Goal: Transaction & Acquisition: Purchase product/service

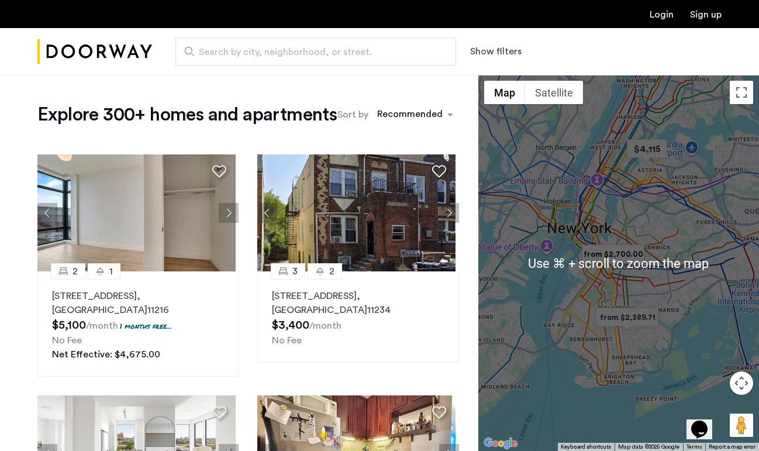
click at [653, 265] on div at bounding box center [618, 263] width 281 height 376
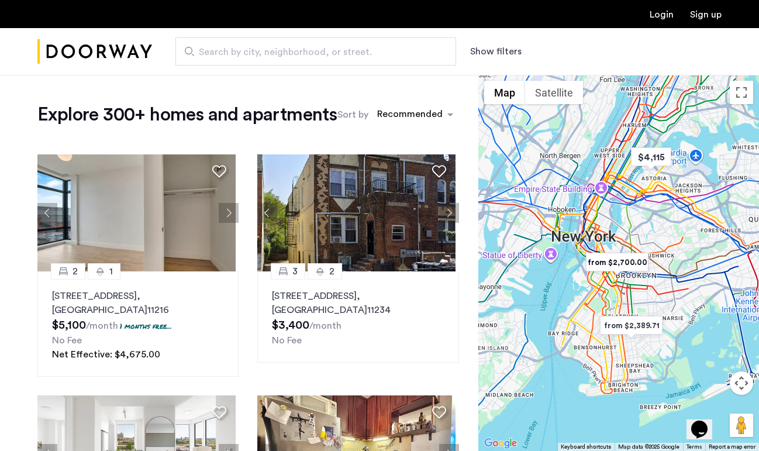
drag, startPoint x: 650, startPoint y: 255, endPoint x: 652, endPoint y: 263, distance: 8.0
click at [652, 263] on div at bounding box center [618, 263] width 281 height 376
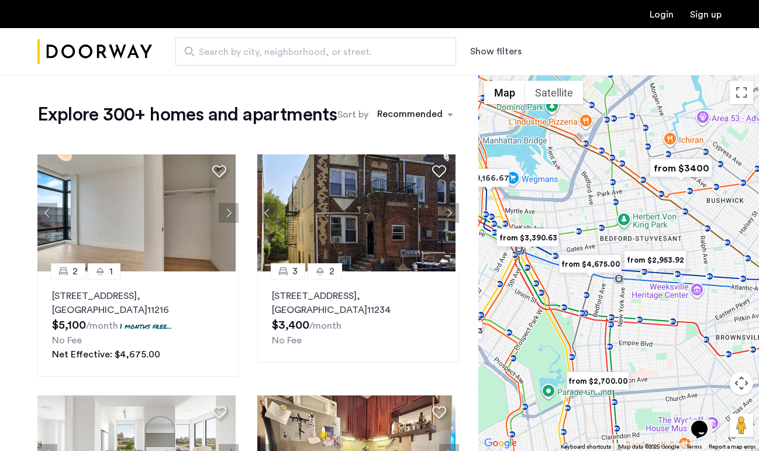
drag, startPoint x: 567, startPoint y: 272, endPoint x: 635, endPoint y: 312, distance: 79.1
click at [635, 312] on div at bounding box center [618, 263] width 281 height 376
click at [486, 53] on button "Show filters" at bounding box center [495, 51] width 51 height 14
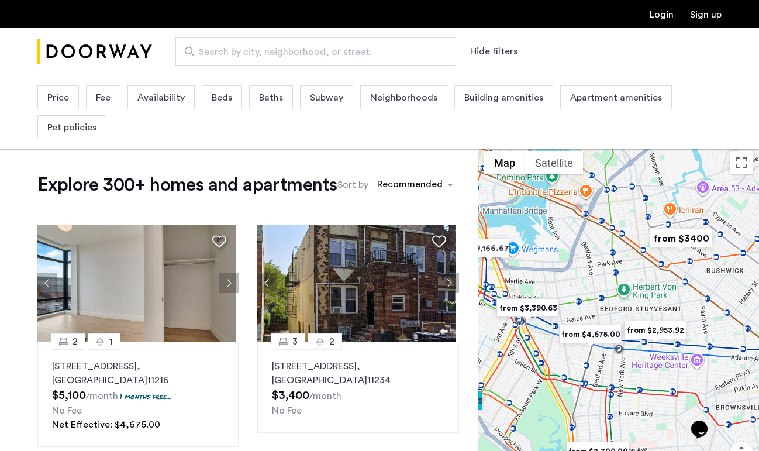
click at [59, 99] on span "Price" at bounding box center [58, 98] width 22 height 14
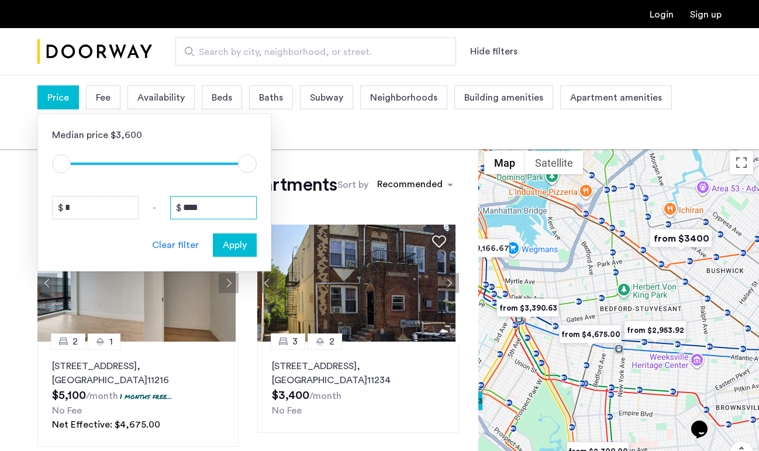
drag, startPoint x: 208, startPoint y: 209, endPoint x: 170, endPoint y: 209, distance: 38.6
click at [170, 209] on div "* - ****" at bounding box center [154, 207] width 205 height 23
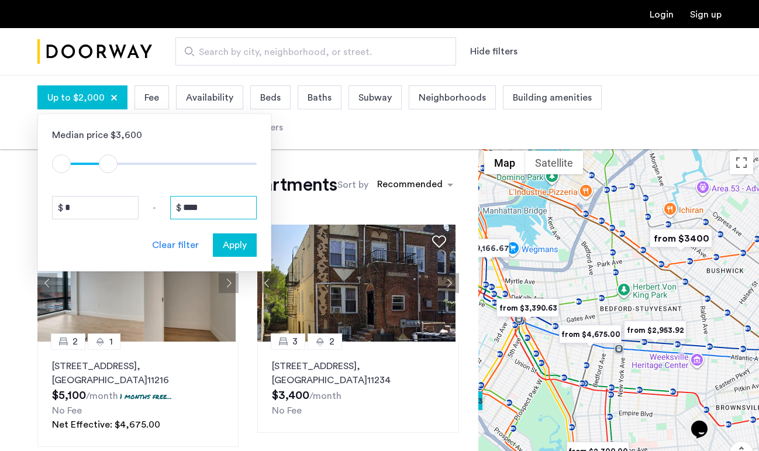
type input "****"
click at [229, 250] on span "Apply" at bounding box center [235, 245] width 24 height 14
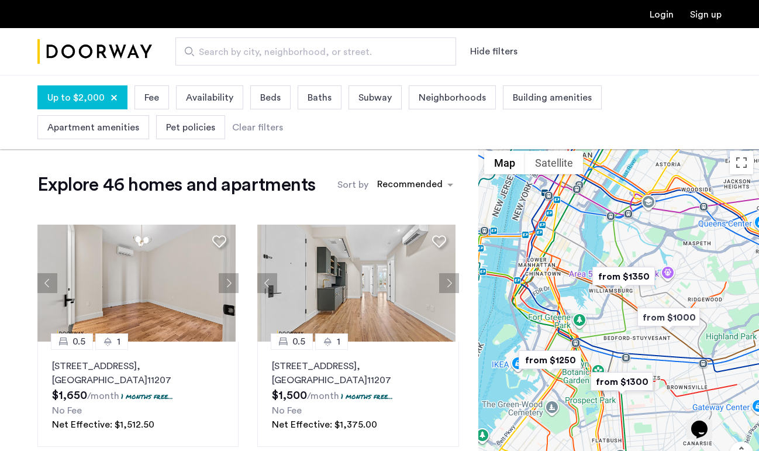
click at [262, 99] on span "Beds" at bounding box center [270, 98] width 20 height 14
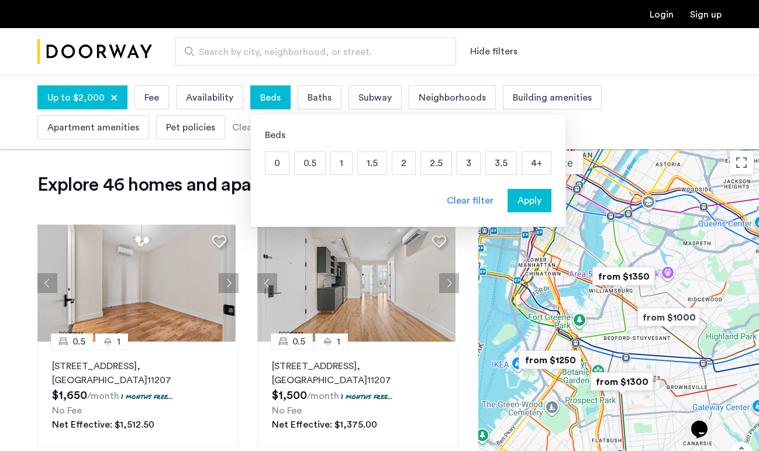
click at [337, 168] on p "1" at bounding box center [341, 163] width 21 height 22
click at [279, 165] on p "0" at bounding box center [276, 163] width 23 height 22
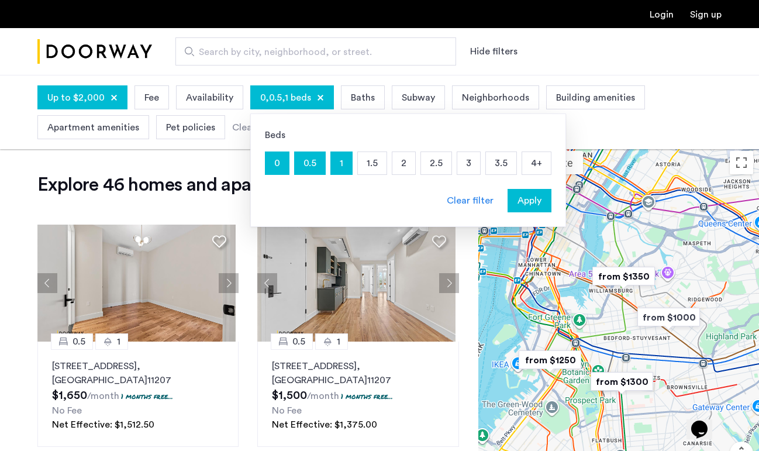
click at [303, 167] on p "0.5" at bounding box center [310, 163] width 30 height 22
click at [281, 167] on p "0" at bounding box center [276, 163] width 23 height 22
click at [534, 208] on button "Apply" at bounding box center [529, 200] width 44 height 23
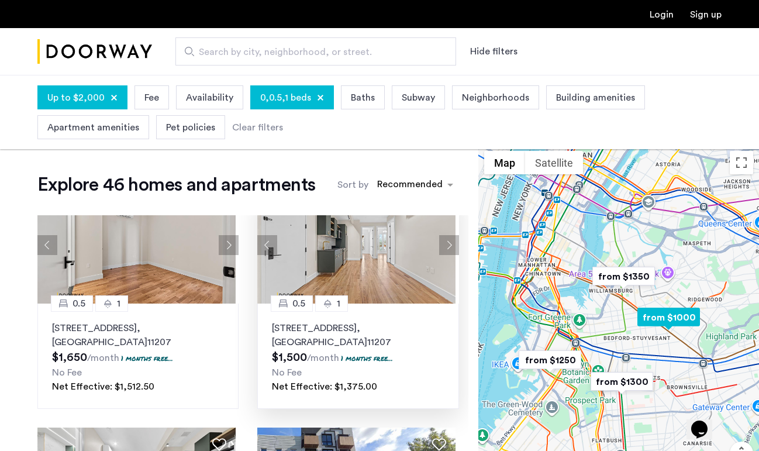
scroll to position [36, 0]
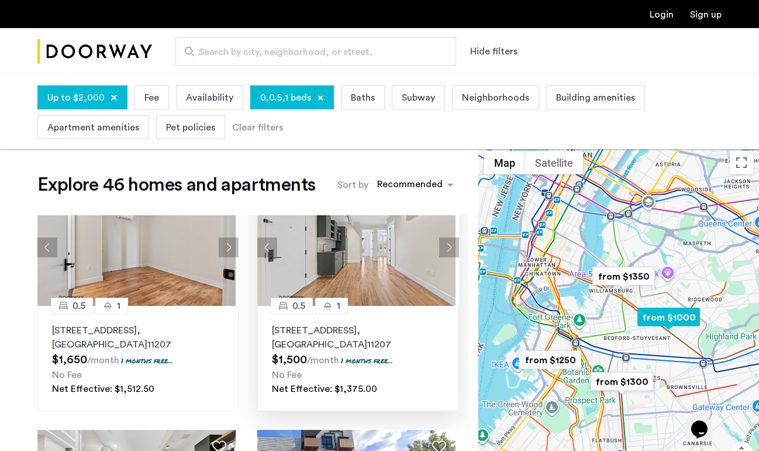
click at [439, 252] on button "Next apartment" at bounding box center [449, 247] width 20 height 20
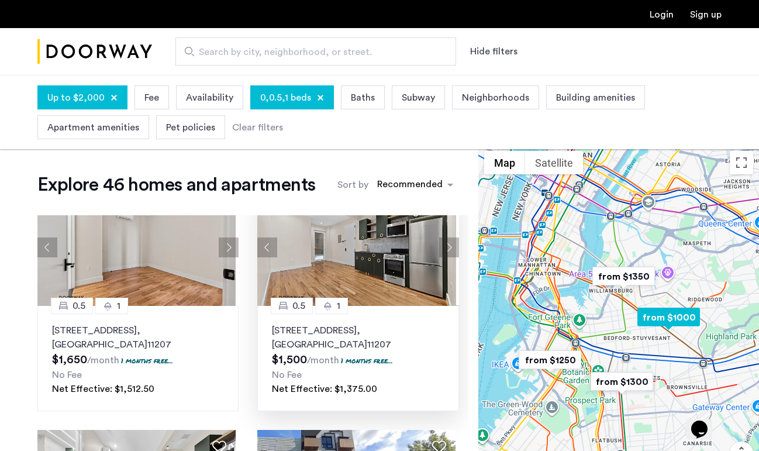
click at [439, 252] on button "Next apartment" at bounding box center [449, 247] width 20 height 20
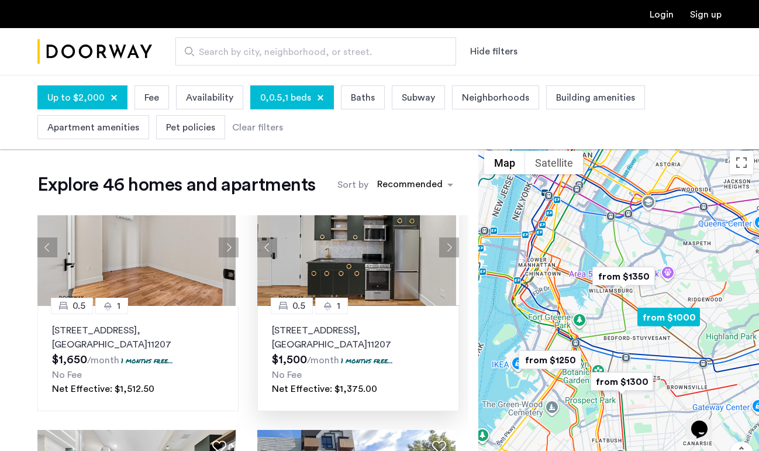
click at [439, 252] on button "Next apartment" at bounding box center [449, 247] width 20 height 20
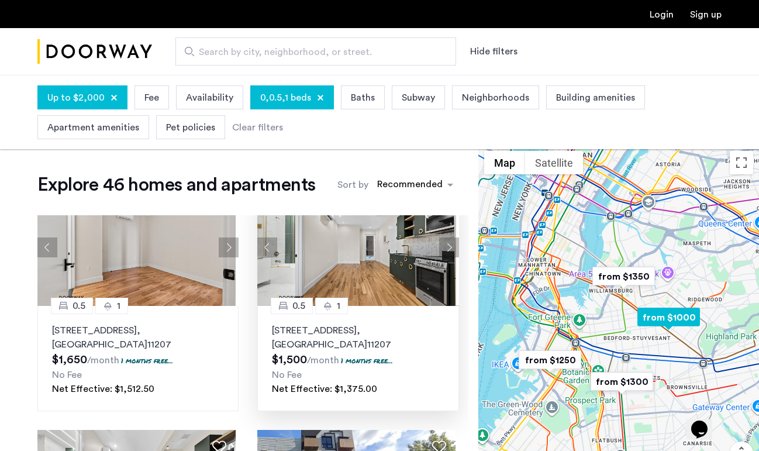
click at [439, 252] on button "Next apartment" at bounding box center [449, 247] width 20 height 20
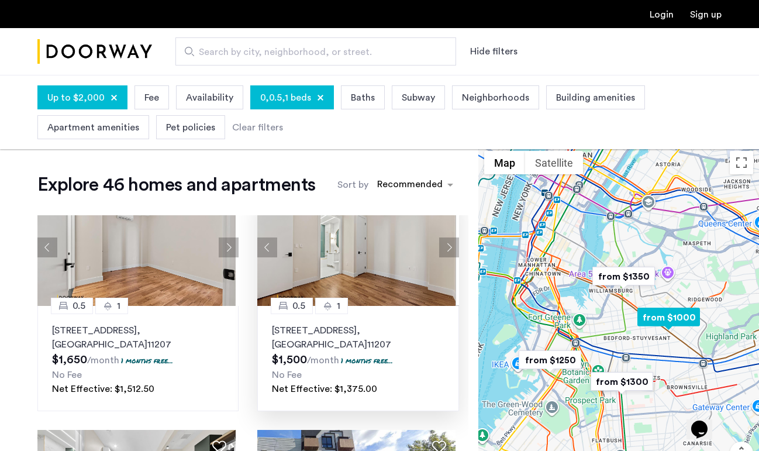
click at [439, 252] on button "Next apartment" at bounding box center [449, 247] width 20 height 20
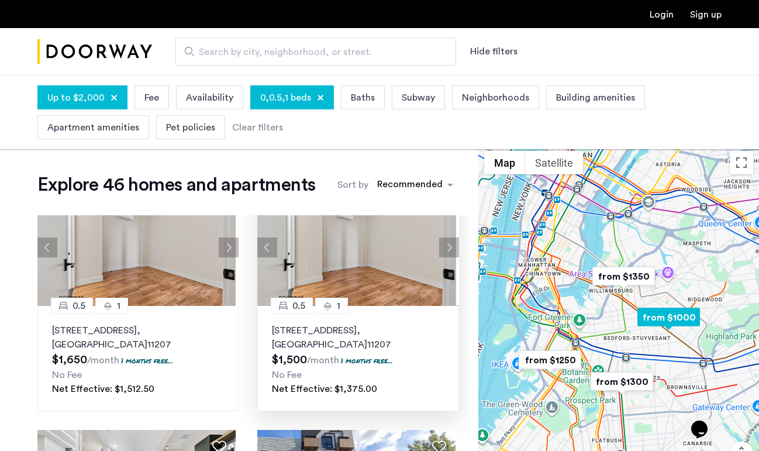
click at [439, 252] on button "Next apartment" at bounding box center [449, 247] width 20 height 20
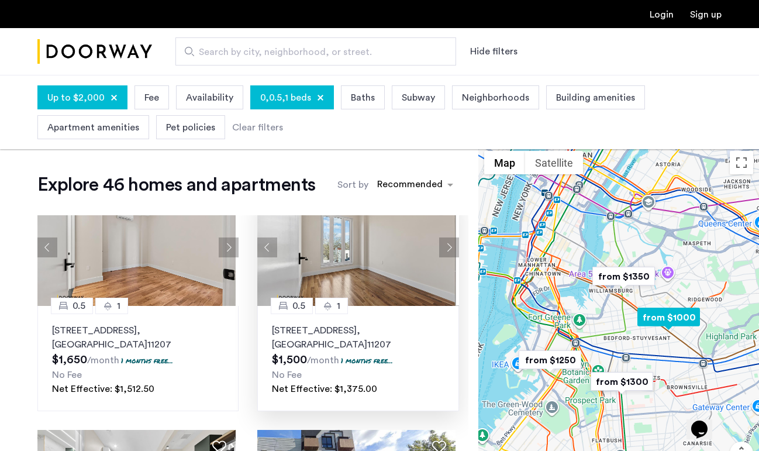
click at [439, 252] on button "Next apartment" at bounding box center [449, 247] width 20 height 20
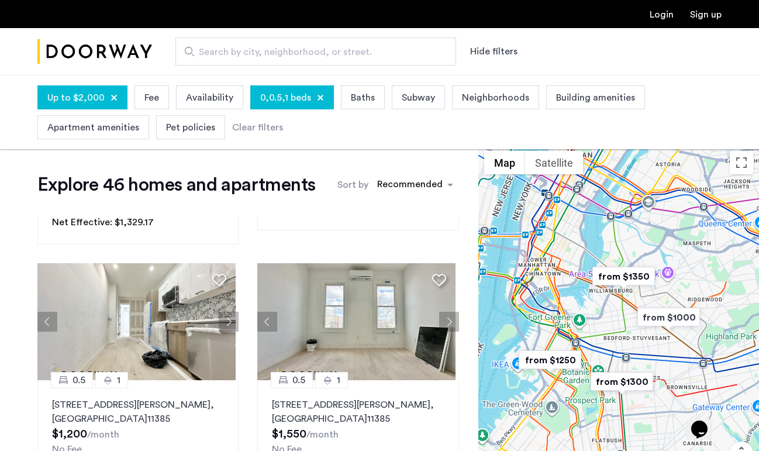
scroll to position [485, 0]
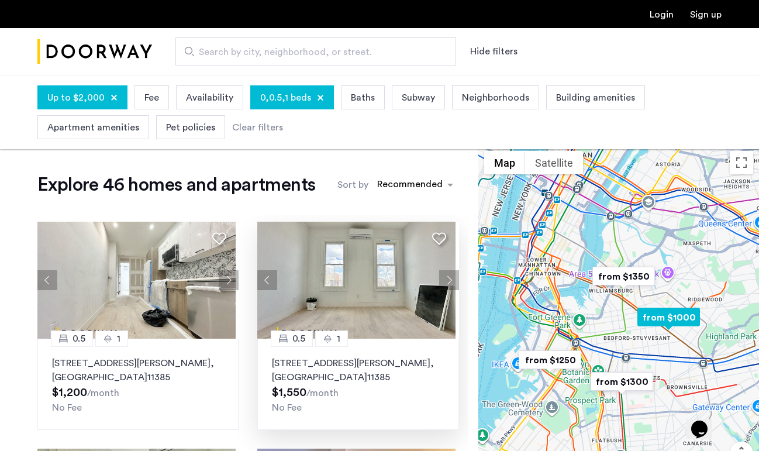
click at [442, 286] on button "Next apartment" at bounding box center [449, 280] width 20 height 20
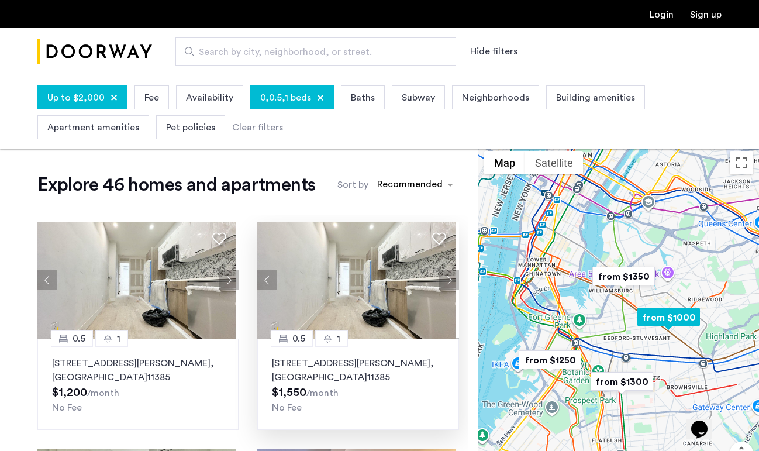
click at [442, 286] on button "Next apartment" at bounding box center [449, 280] width 20 height 20
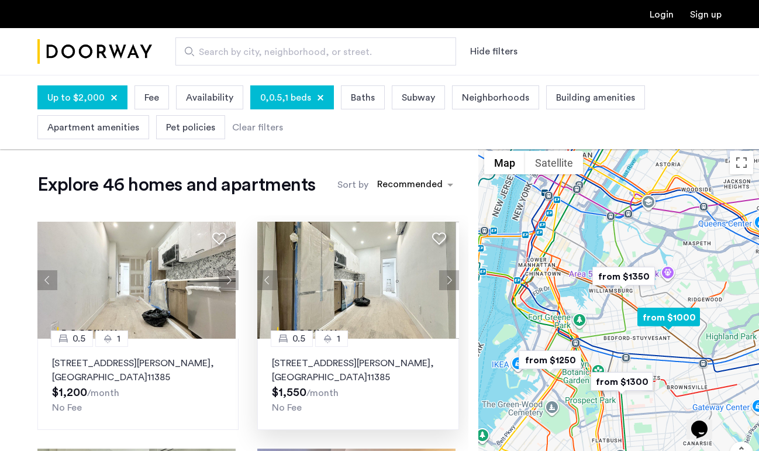
click at [442, 286] on button "Next apartment" at bounding box center [449, 280] width 20 height 20
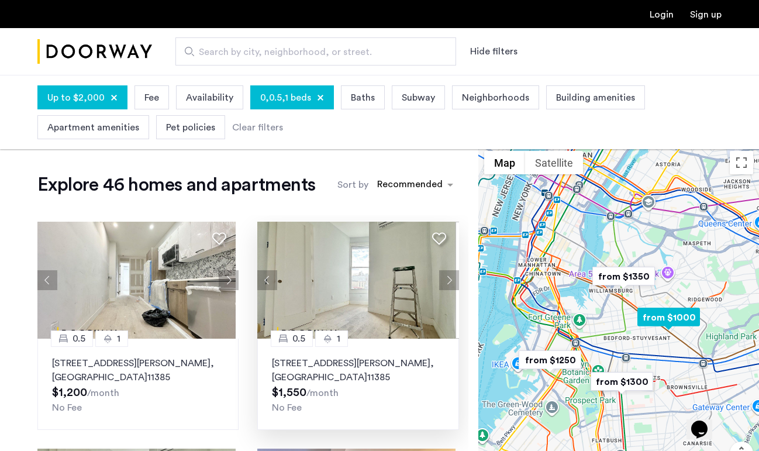
click at [442, 286] on button "Next apartment" at bounding box center [449, 280] width 20 height 20
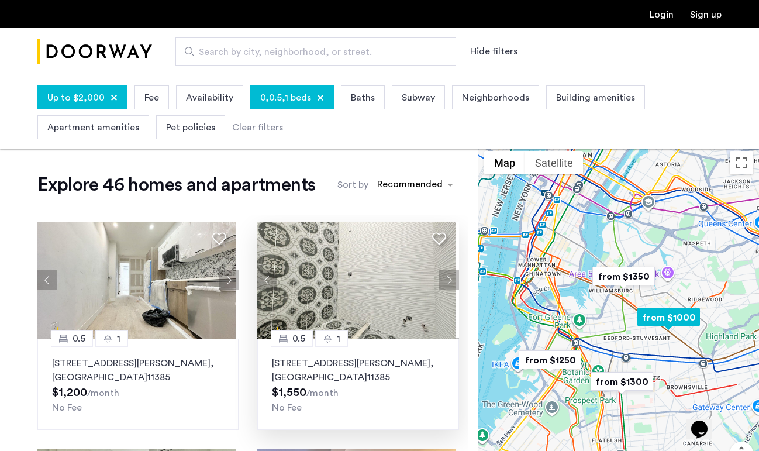
click at [442, 286] on button "Next apartment" at bounding box center [449, 280] width 20 height 20
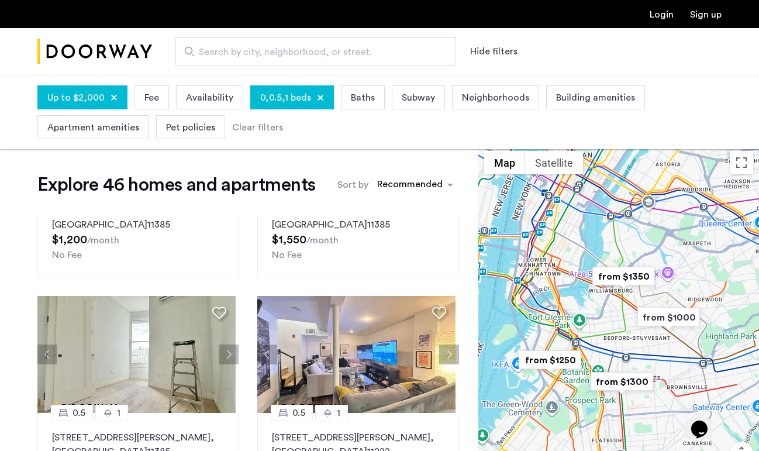
scroll to position [736, 0]
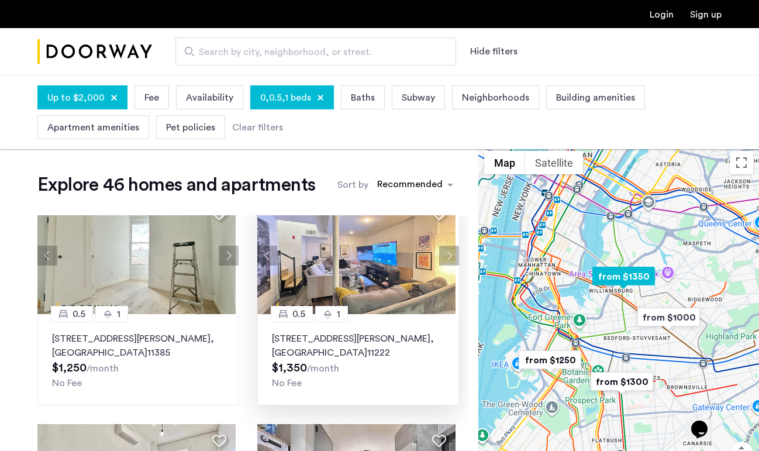
click at [445, 254] on button "Next apartment" at bounding box center [449, 256] width 20 height 20
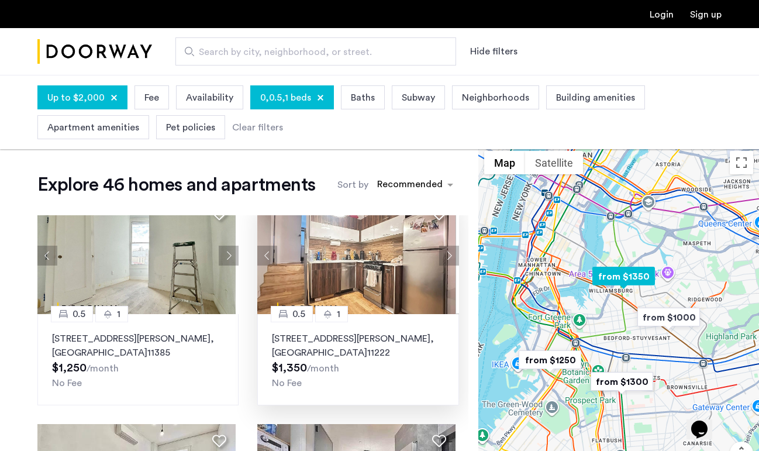
click at [445, 254] on button "Next apartment" at bounding box center [449, 256] width 20 height 20
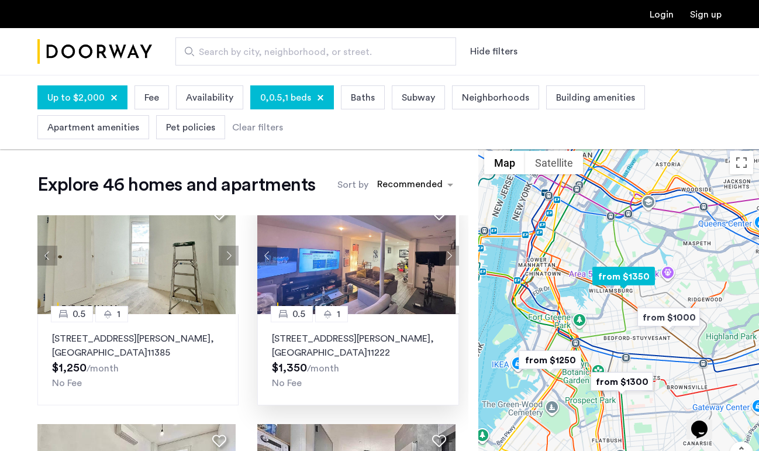
click at [445, 254] on button "Next apartment" at bounding box center [449, 256] width 20 height 20
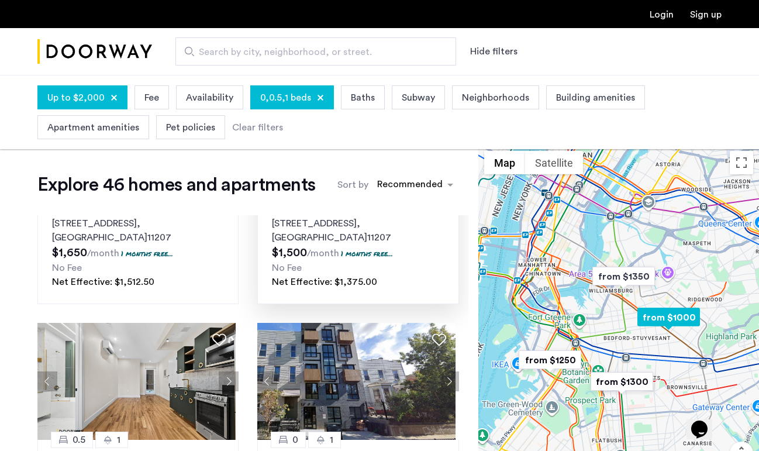
scroll to position [0, 0]
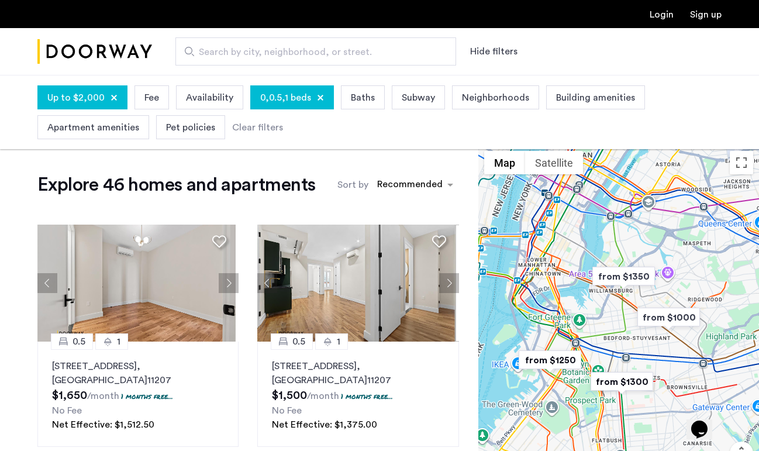
click at [142, 54] on img "Cazamio Logo" at bounding box center [94, 52] width 115 height 44
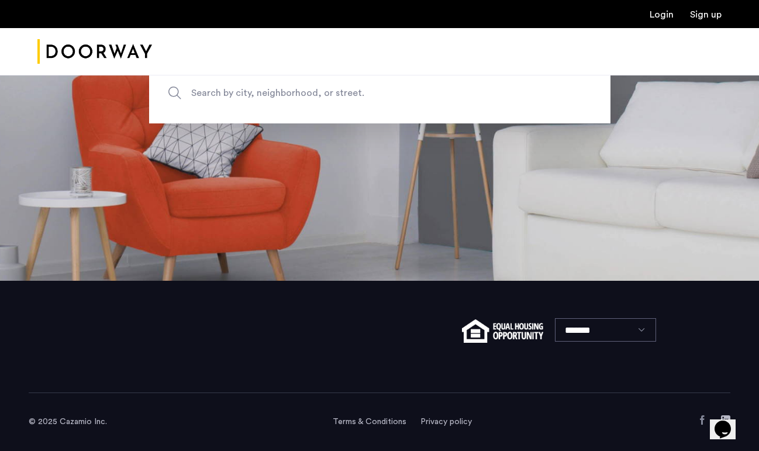
scroll to position [148, 0]
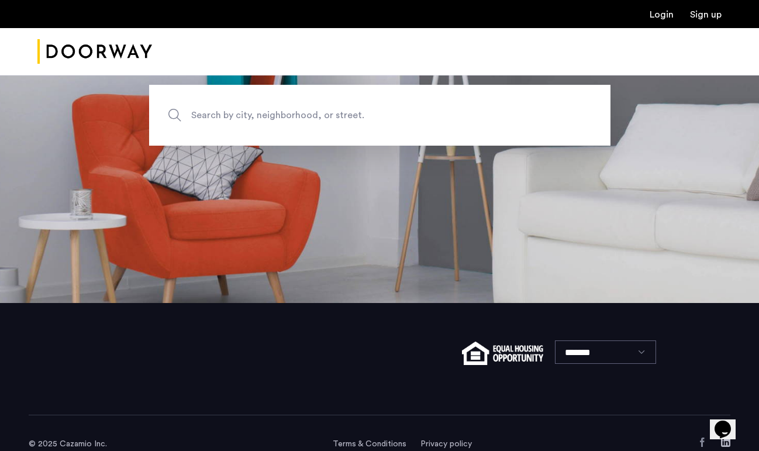
click at [309, 115] on span "Search by city, neighborhood, or street." at bounding box center [352, 115] width 323 height 16
click at [309, 115] on input "Search by city, neighborhood, or street." at bounding box center [379, 115] width 461 height 61
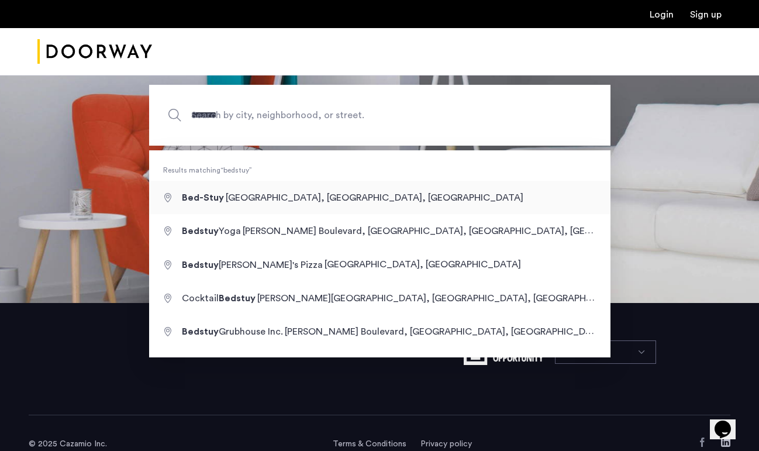
type input "**********"
